Goal: Information Seeking & Learning: Learn about a topic

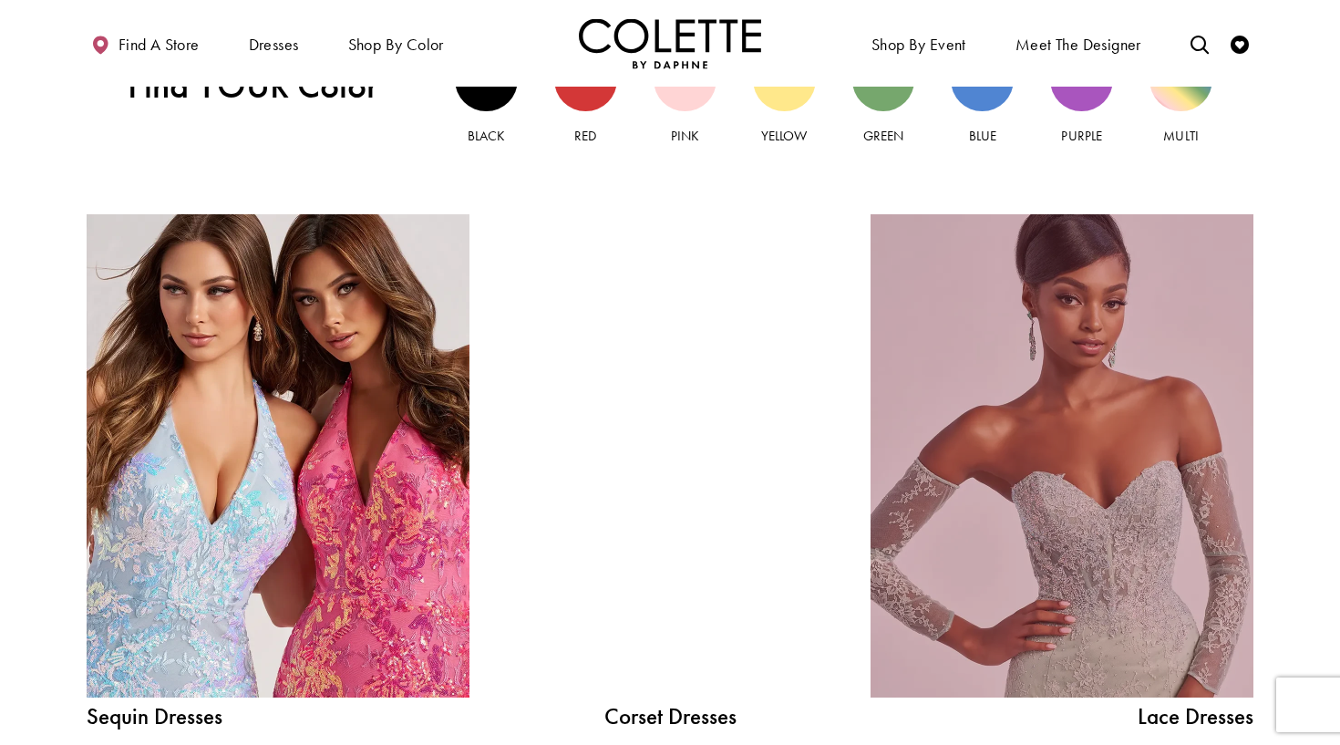
scroll to position [1885, 0]
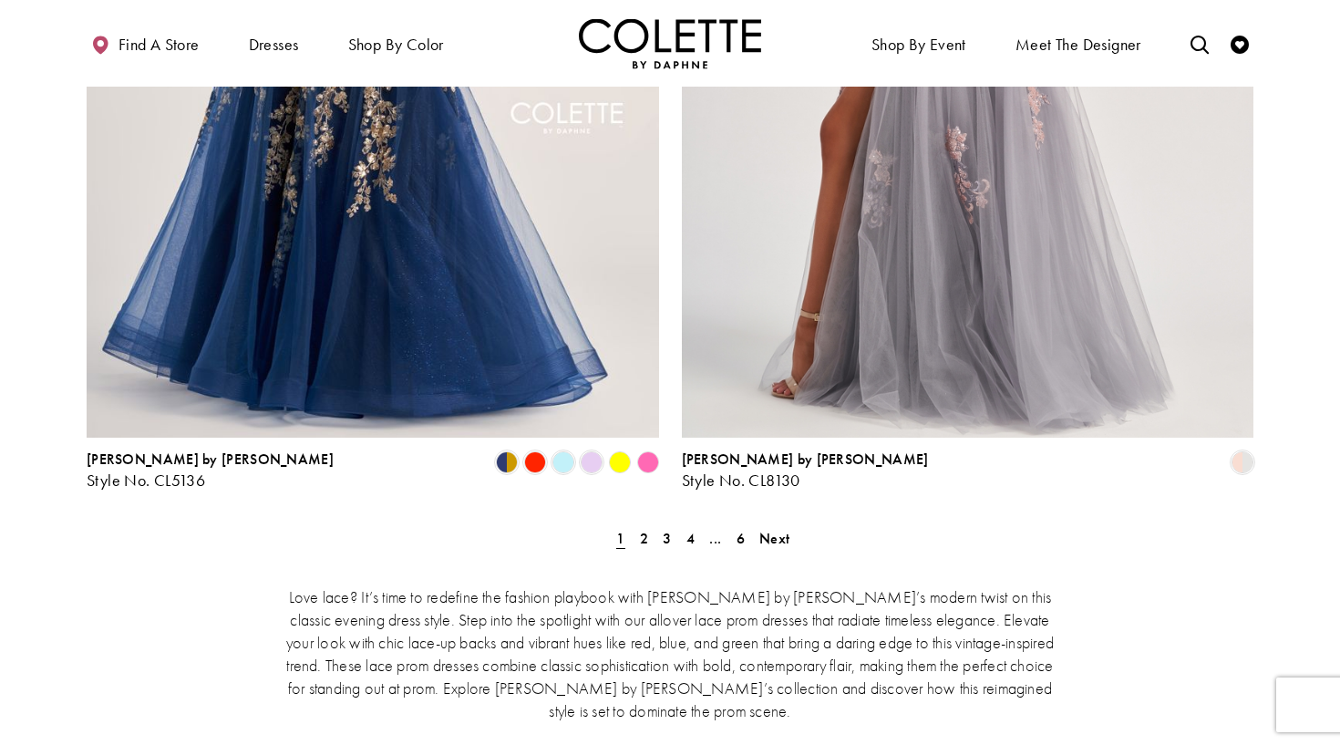
scroll to position [3200, 0]
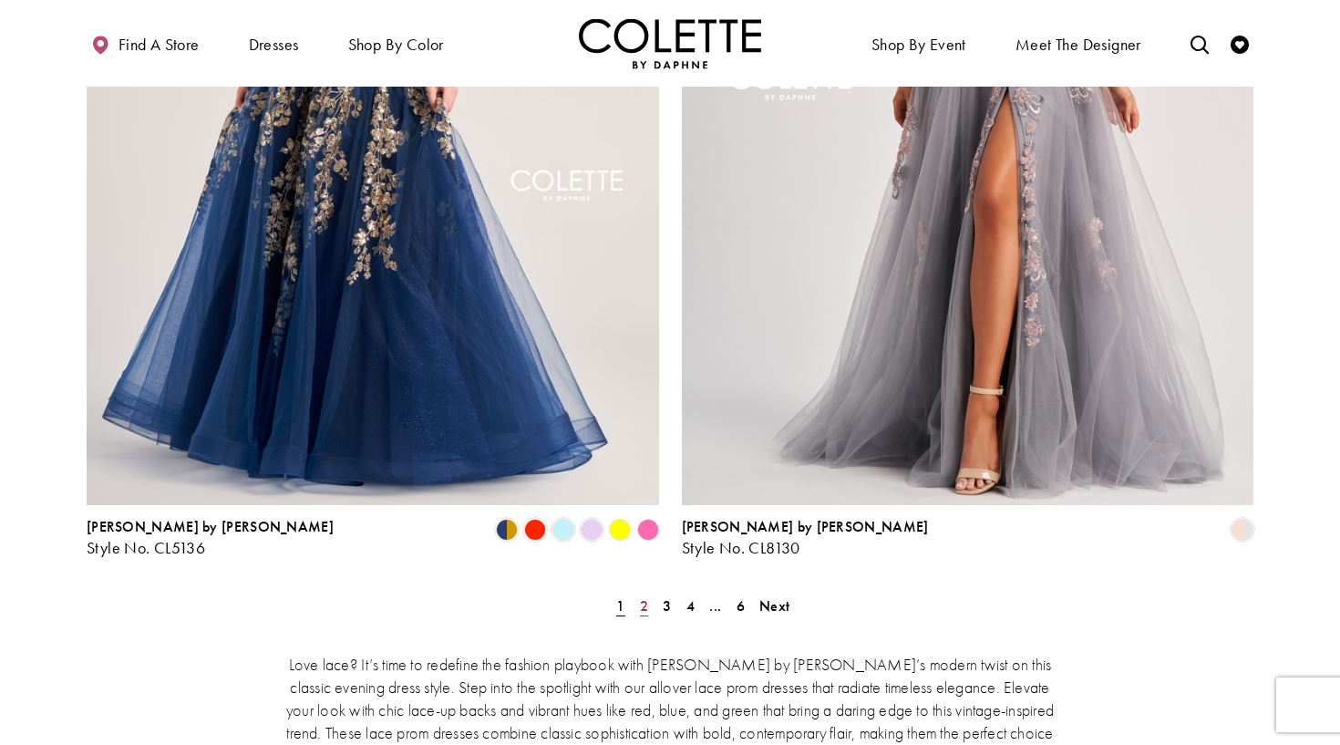
click at [640, 596] on span "2" at bounding box center [644, 605] width 8 height 19
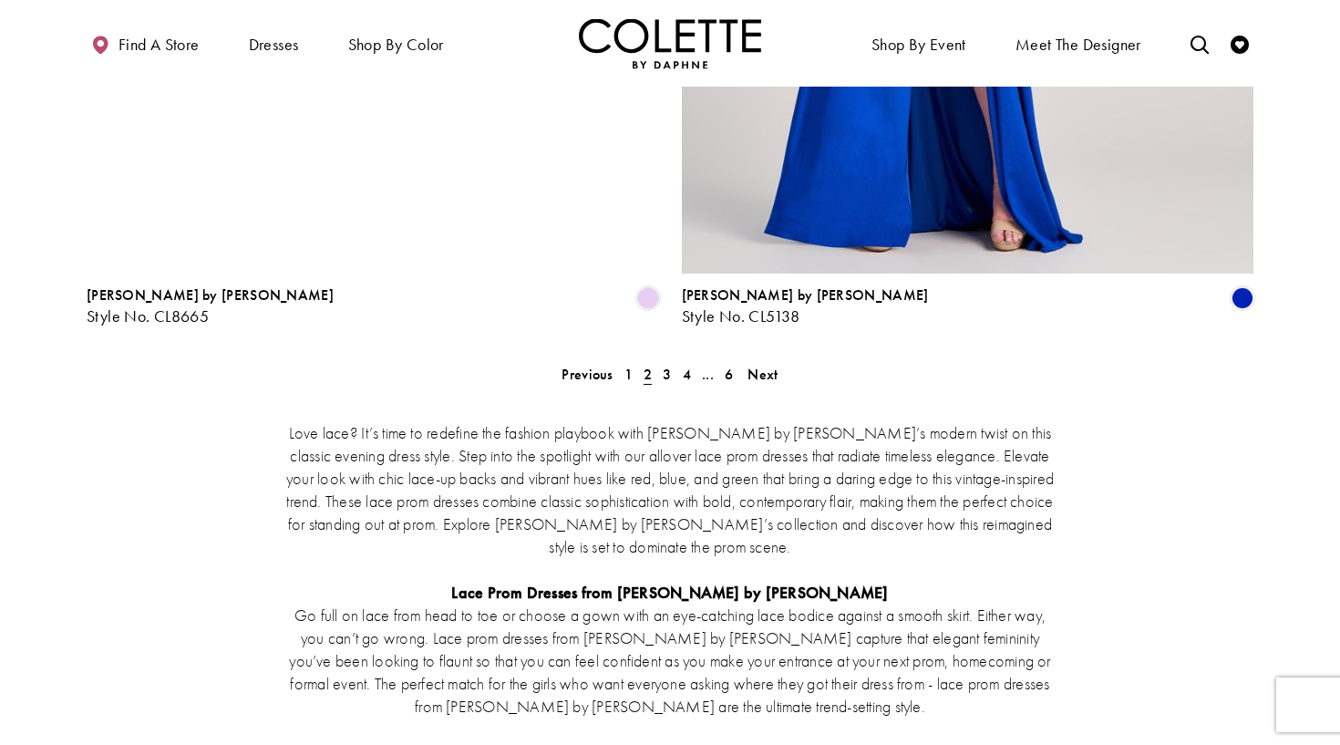
scroll to position [3432, 0]
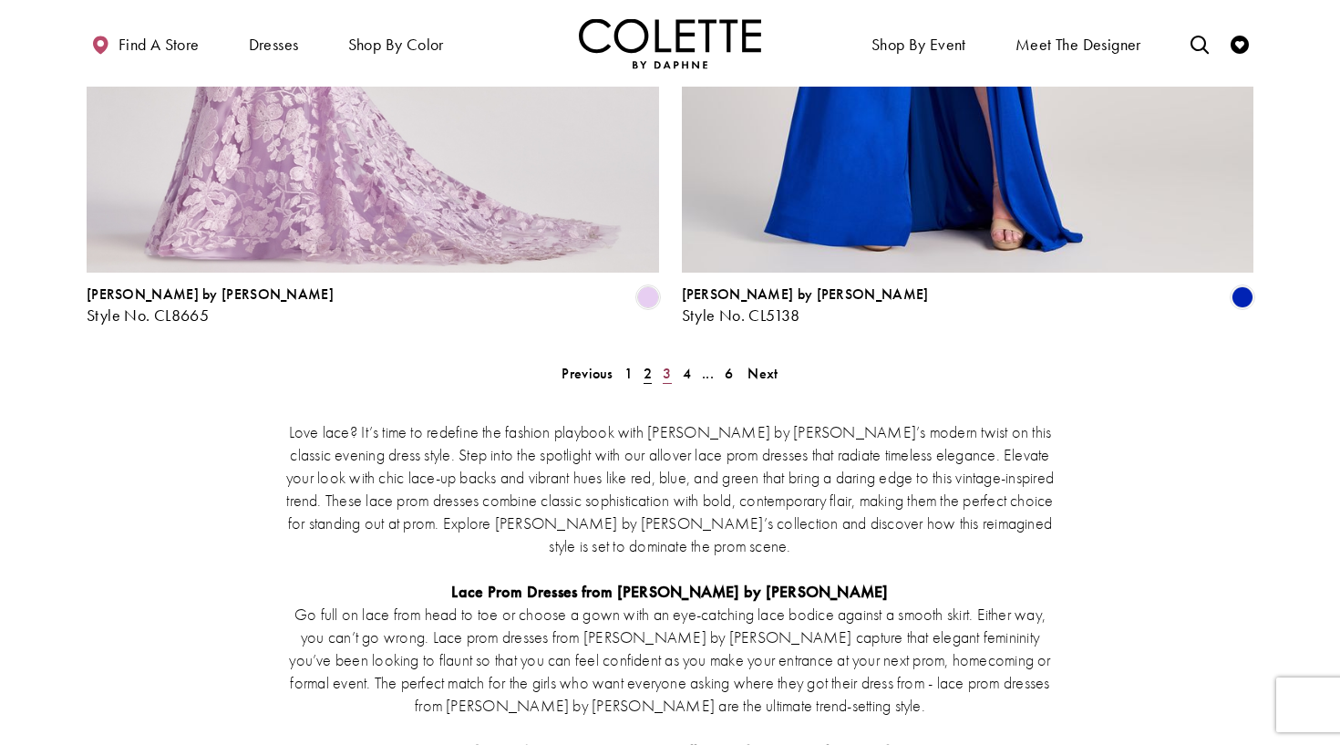
click at [672, 360] on link "3" at bounding box center [666, 373] width 19 height 26
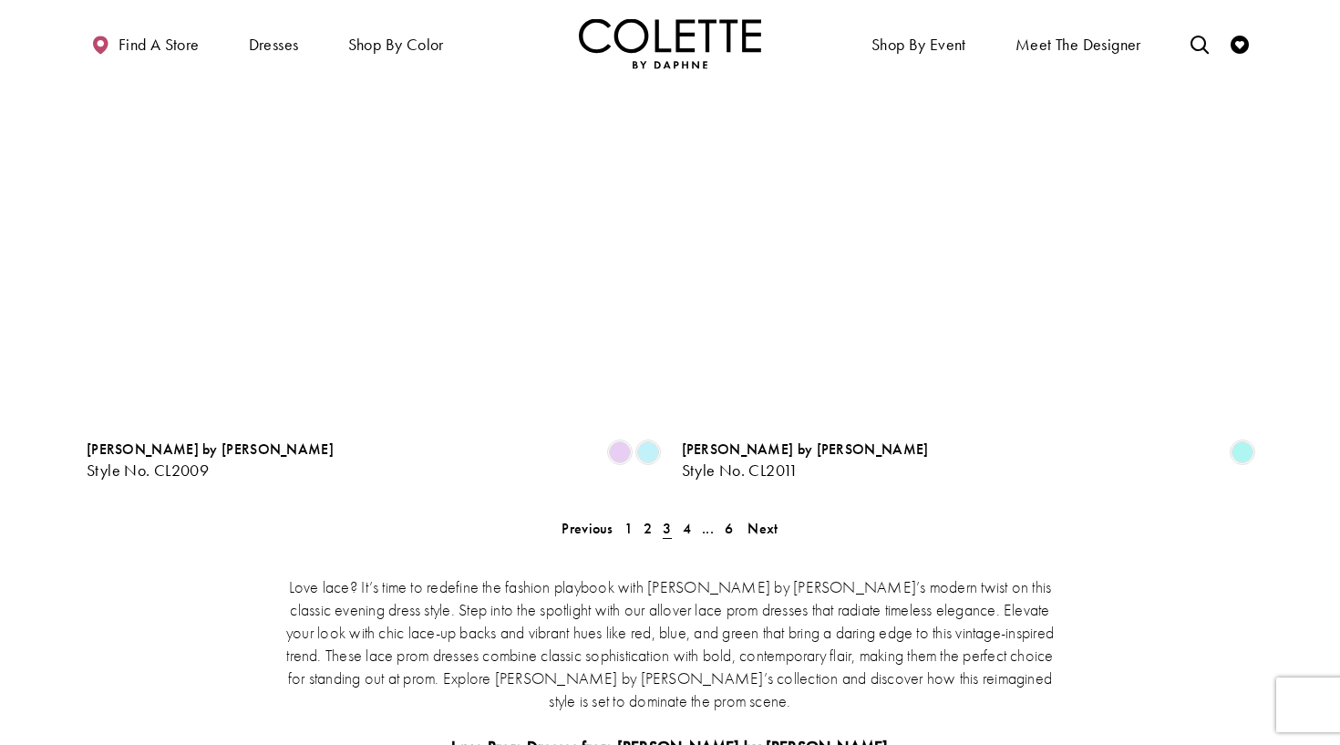
scroll to position [3548, 0]
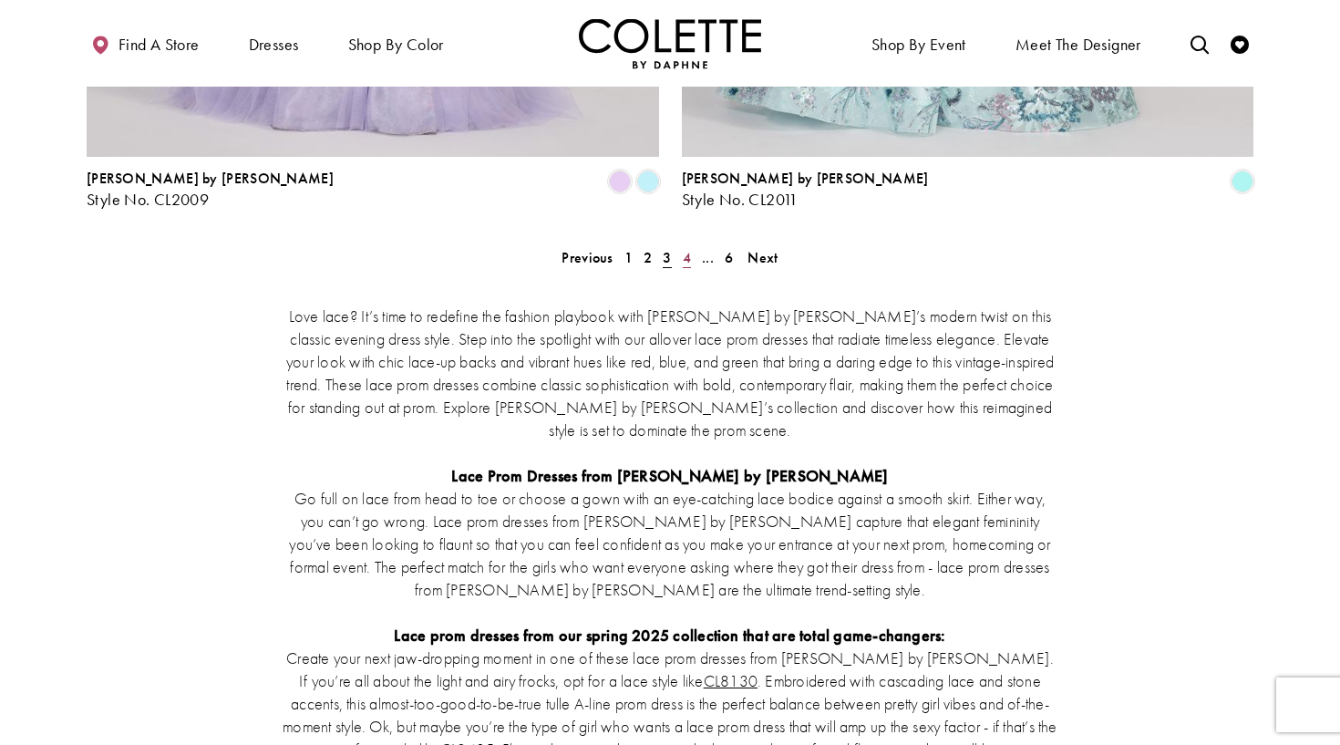
click at [684, 248] on span "4" at bounding box center [687, 257] width 8 height 19
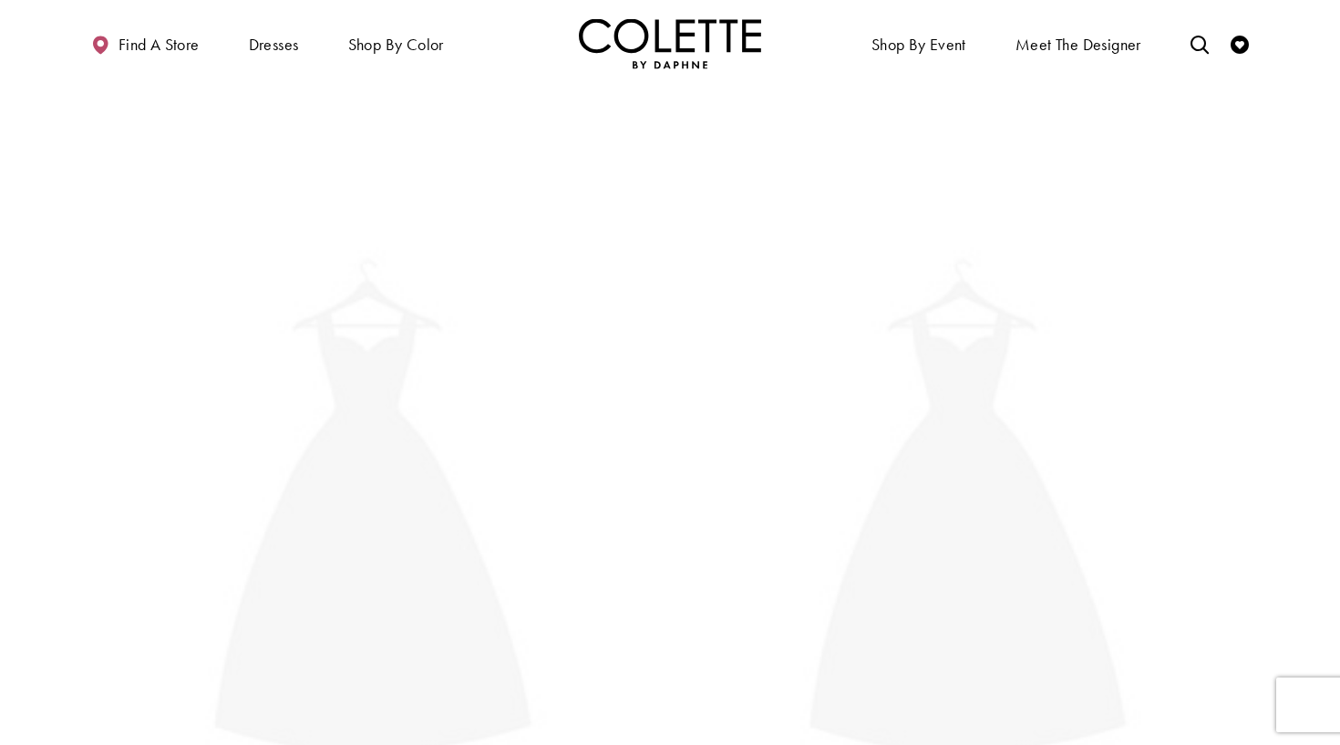
scroll to position [98, 0]
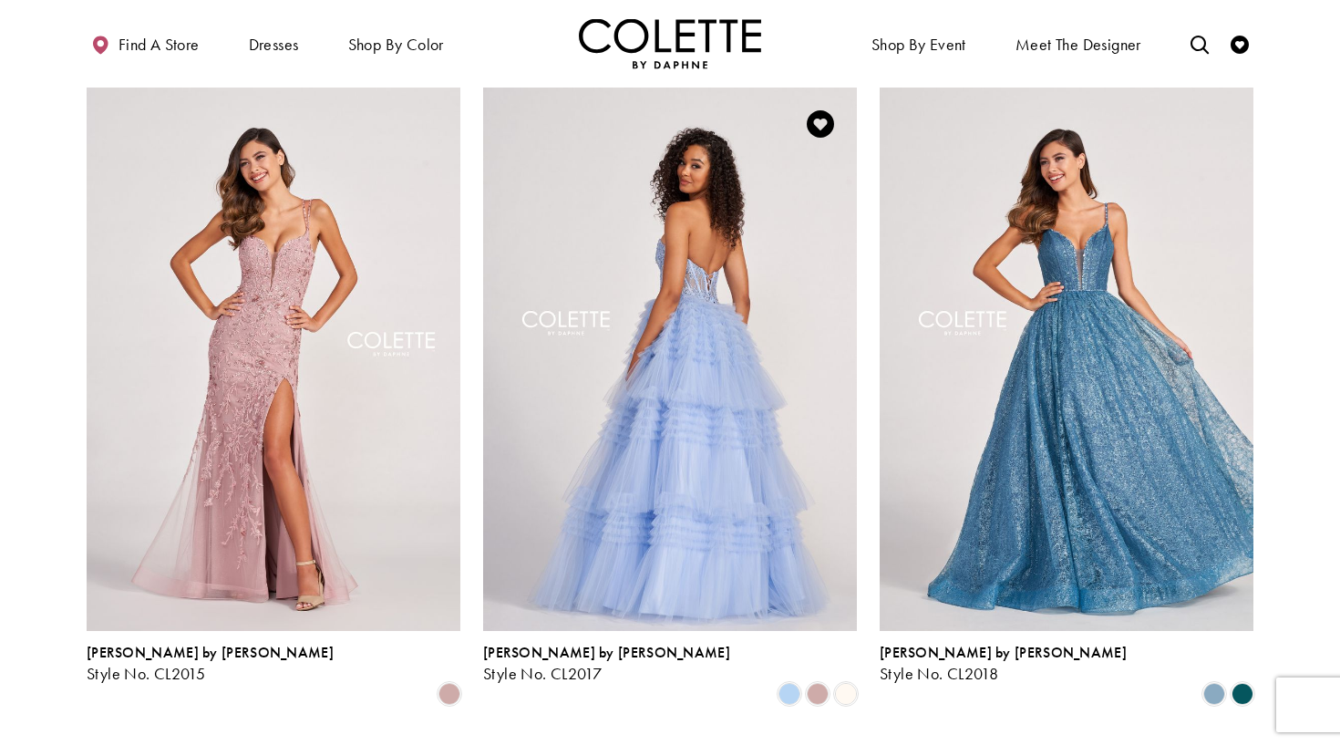
click at [789, 405] on img "Visit Colette by Daphne Style No. CL2017 Page" at bounding box center [670, 358] width 374 height 543
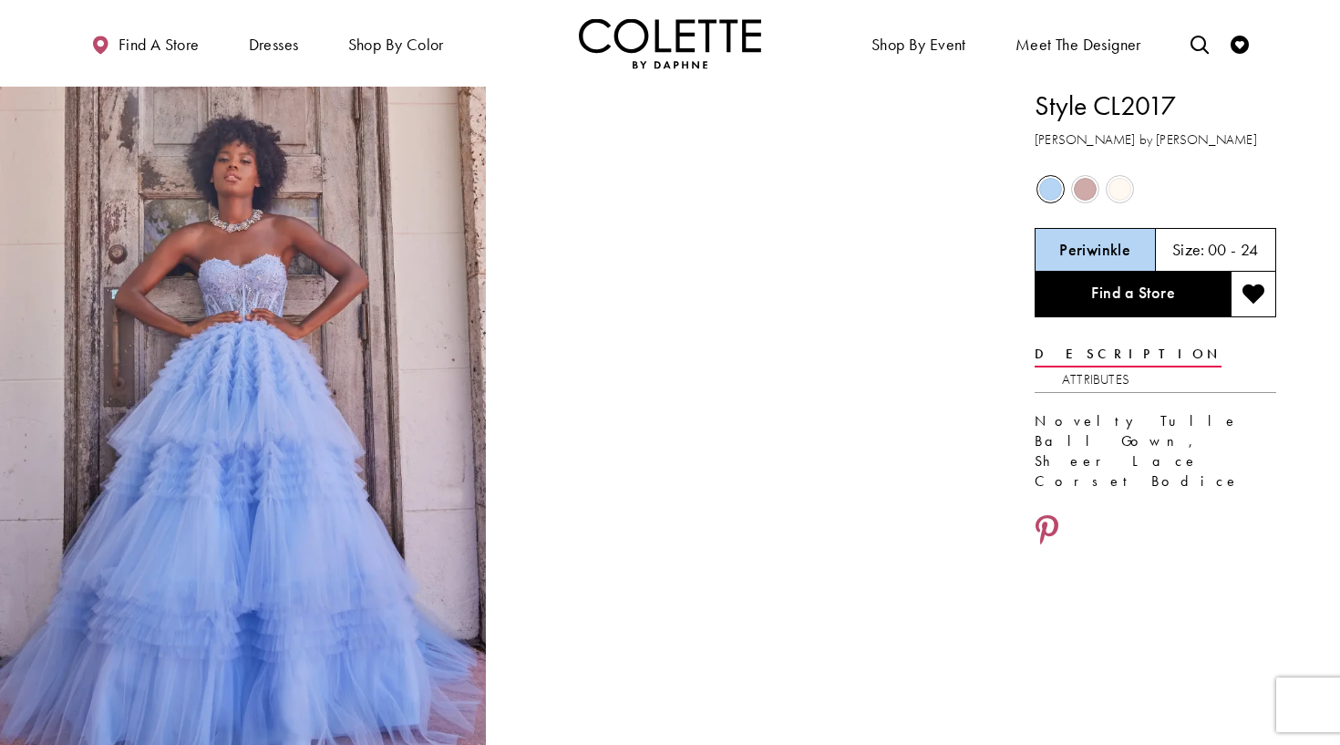
click at [1128, 187] on span "Product color controls state depends on size chosen" at bounding box center [1119, 189] width 23 height 23
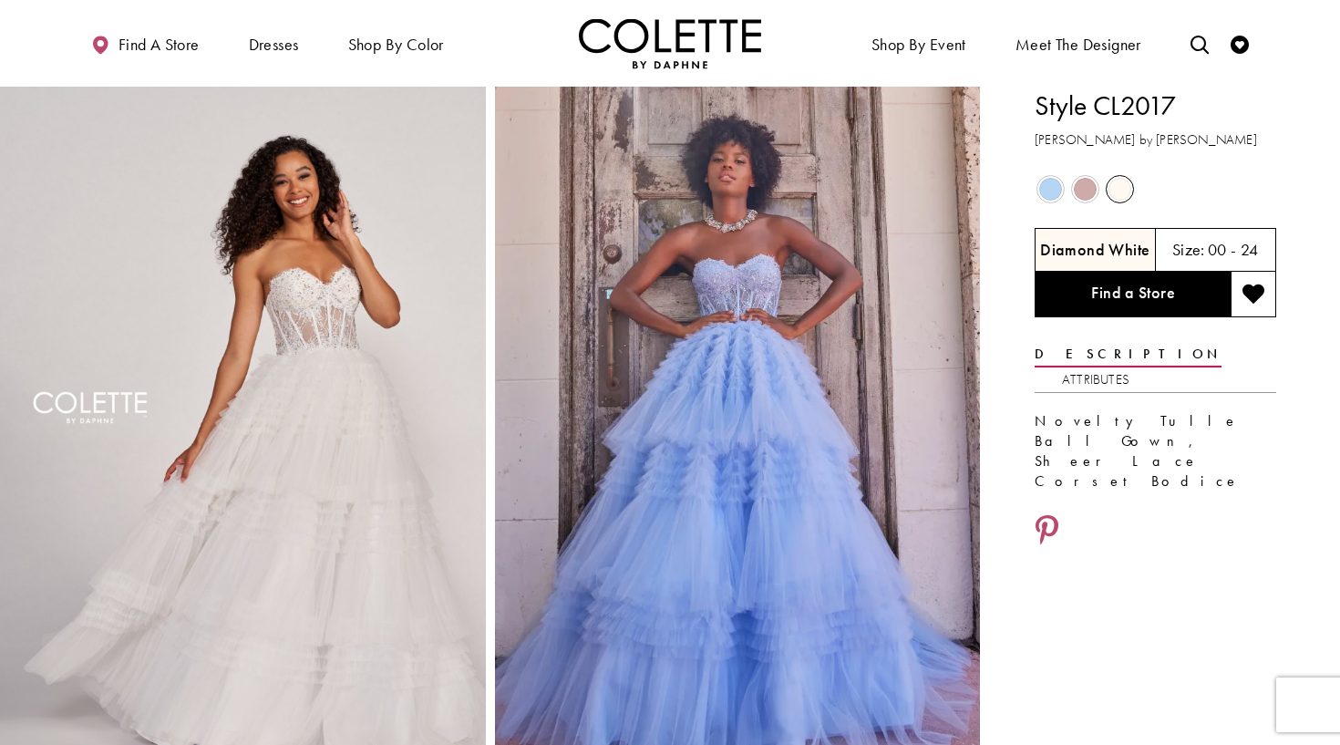
drag, startPoint x: 1179, startPoint y: 103, endPoint x: 1038, endPoint y: 104, distance: 141.3
click at [1038, 104] on h1 "Style CL2017" at bounding box center [1155, 106] width 242 height 38
copy h1 "Style CL2017"
